Goal: Find specific page/section: Find specific page/section

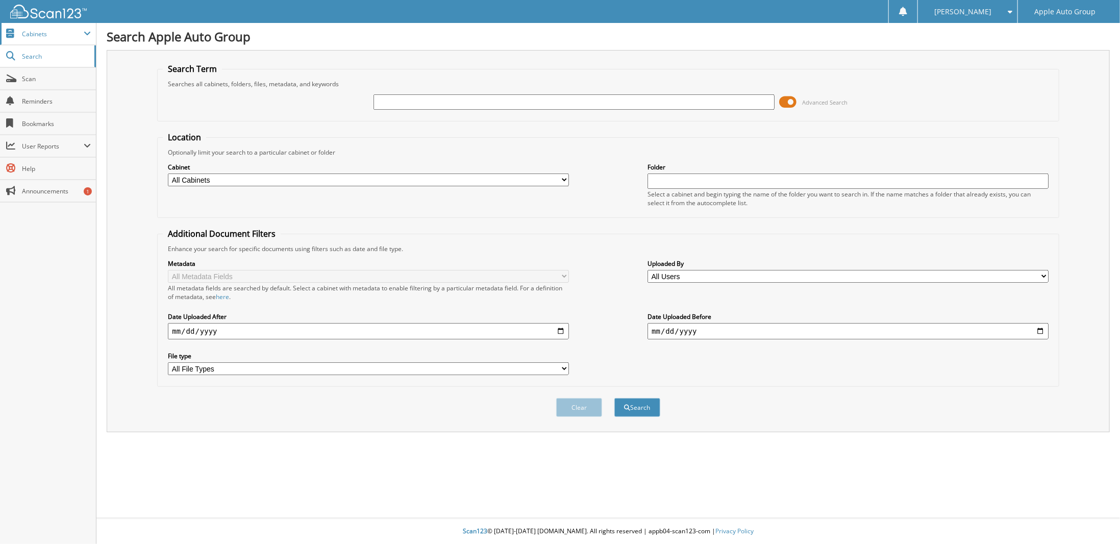
click at [34, 33] on span "Cabinets" at bounding box center [53, 34] width 62 height 9
click at [29, 33] on span "Cabinets" at bounding box center [53, 34] width 62 height 9
click at [30, 39] on span "Cabinets" at bounding box center [48, 34] width 96 height 22
click at [32, 105] on link "Search" at bounding box center [48, 100] width 96 height 22
click at [416, 90] on div "Advanced Search" at bounding box center [608, 102] width 890 height 28
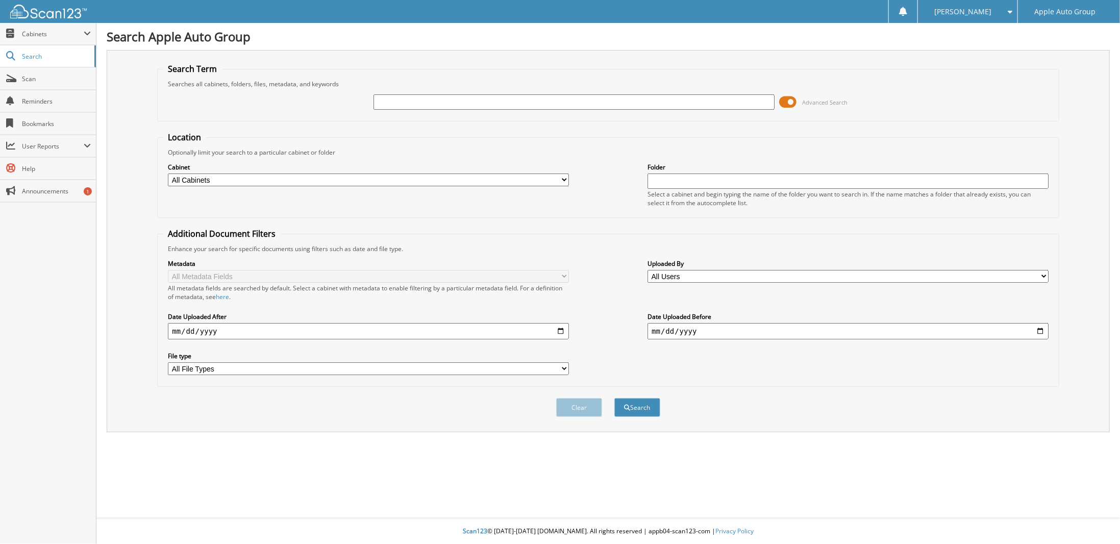
click at [419, 105] on input "text" at bounding box center [574, 101] width 401 height 15
type input "224735"
click at [614, 398] on button "Search" at bounding box center [637, 407] width 46 height 19
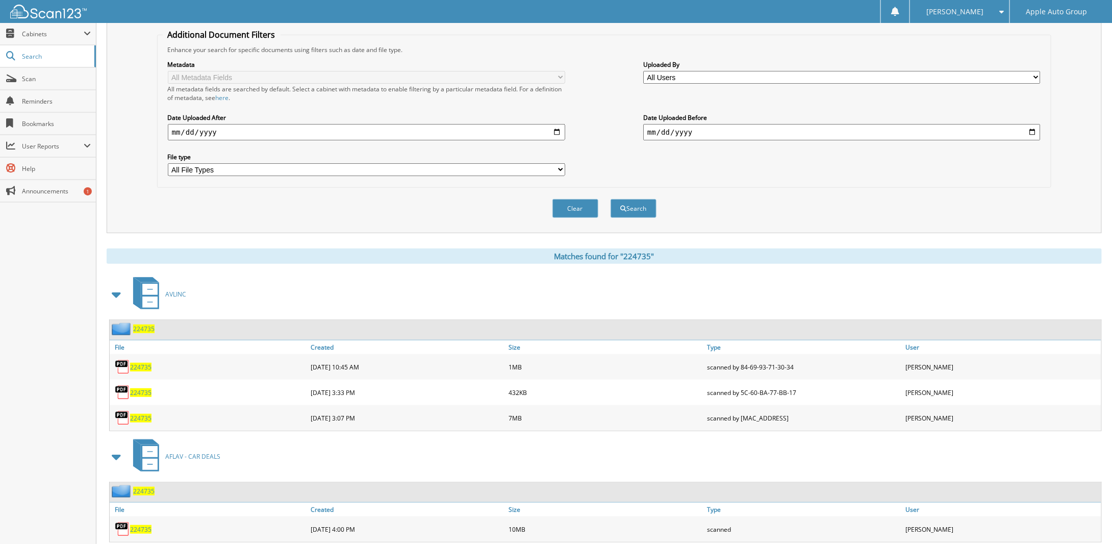
scroll to position [204, 0]
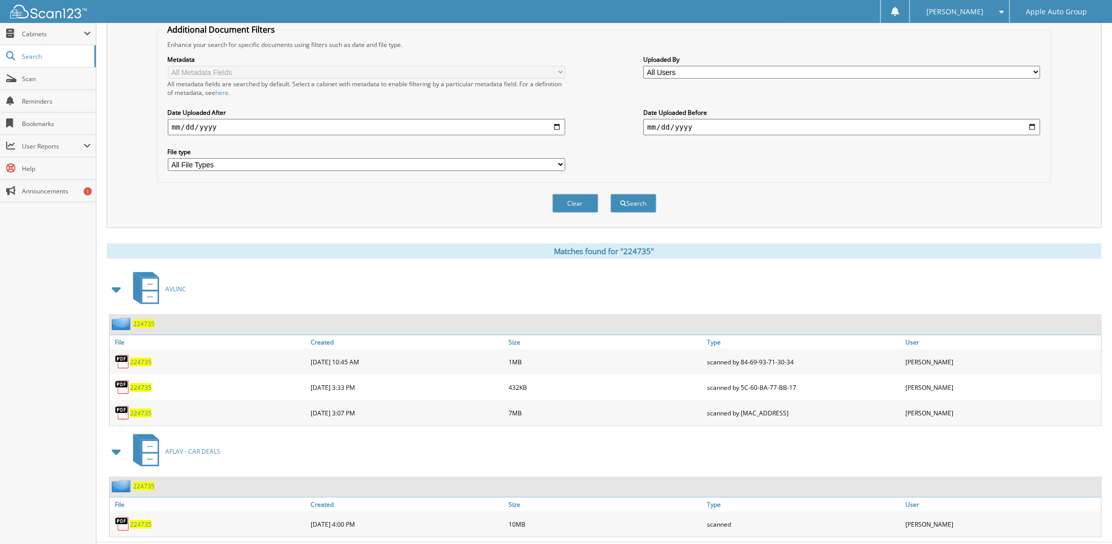
click at [150, 319] on span "224735" at bounding box center [143, 323] width 21 height 9
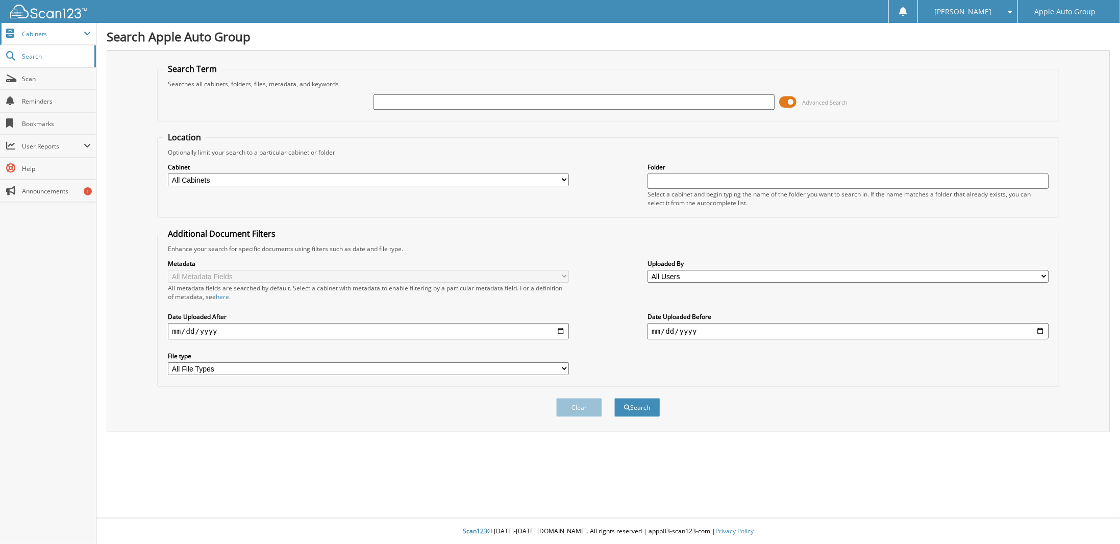
click at [38, 31] on span "Cabinets" at bounding box center [53, 34] width 62 height 9
click at [30, 57] on span "My Company" at bounding box center [53, 56] width 75 height 9
